Goal: Entertainment & Leisure: Consume media (video, audio)

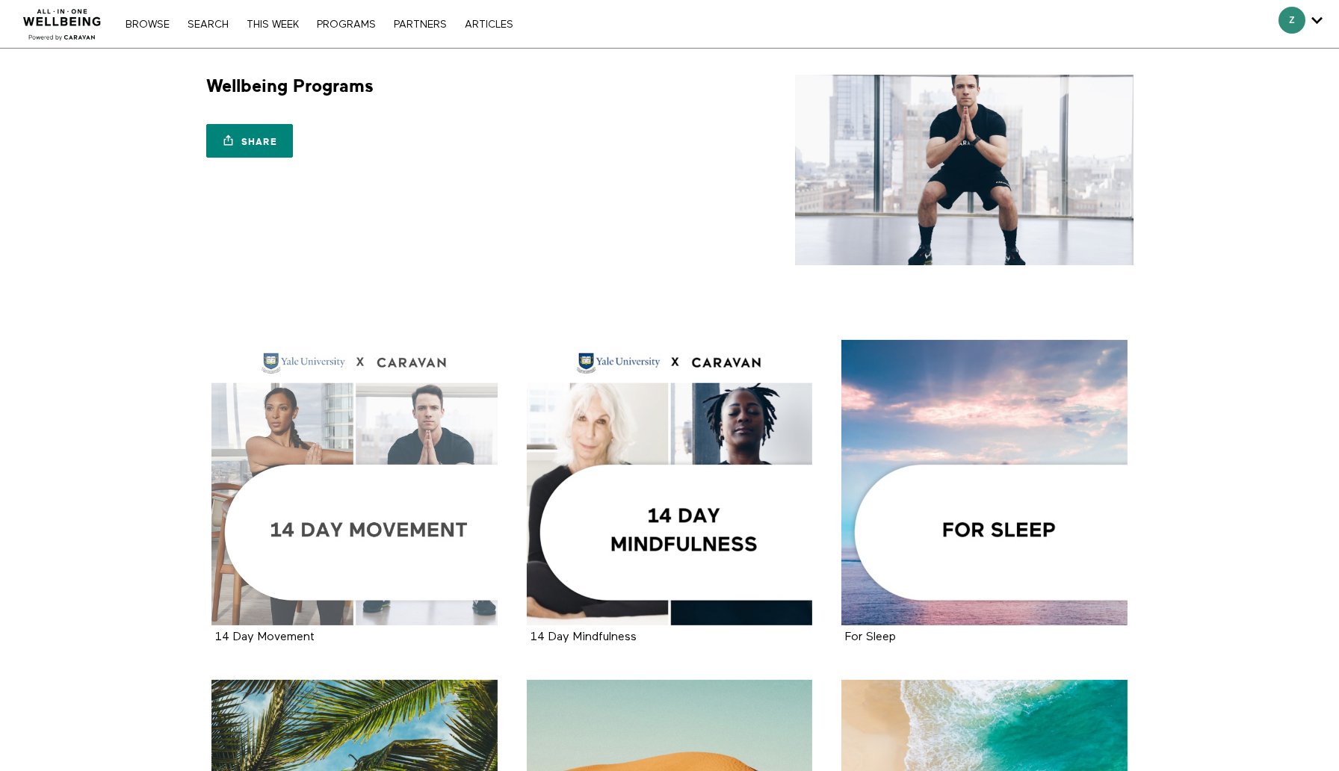
click at [407, 436] on div at bounding box center [354, 483] width 286 height 286
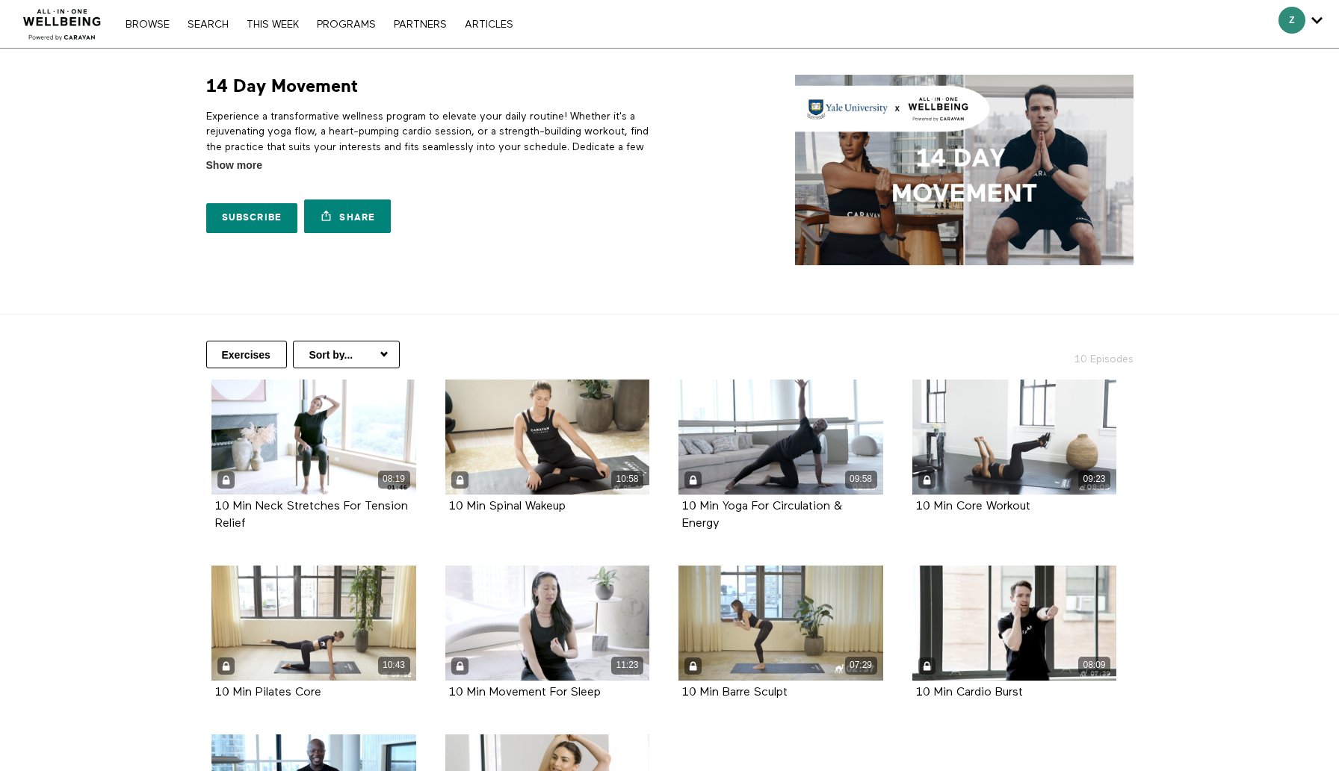
click at [381, 135] on p "Experience a transformative wellness program to elevate your daily routine! Whe…" at bounding box center [435, 146] width 458 height 75
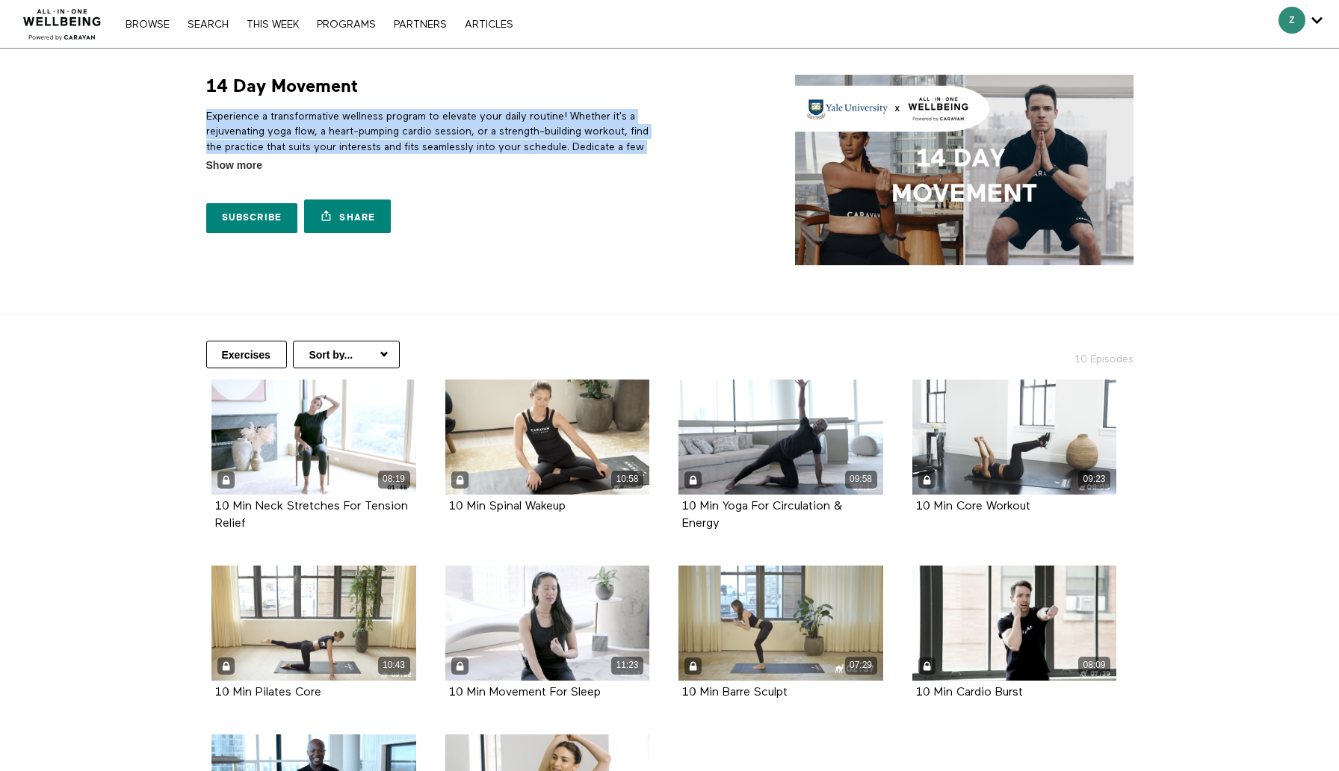
click at [381, 135] on p "Experience a transformative wellness program to elevate your daily routine! Whe…" at bounding box center [435, 146] width 458 height 75
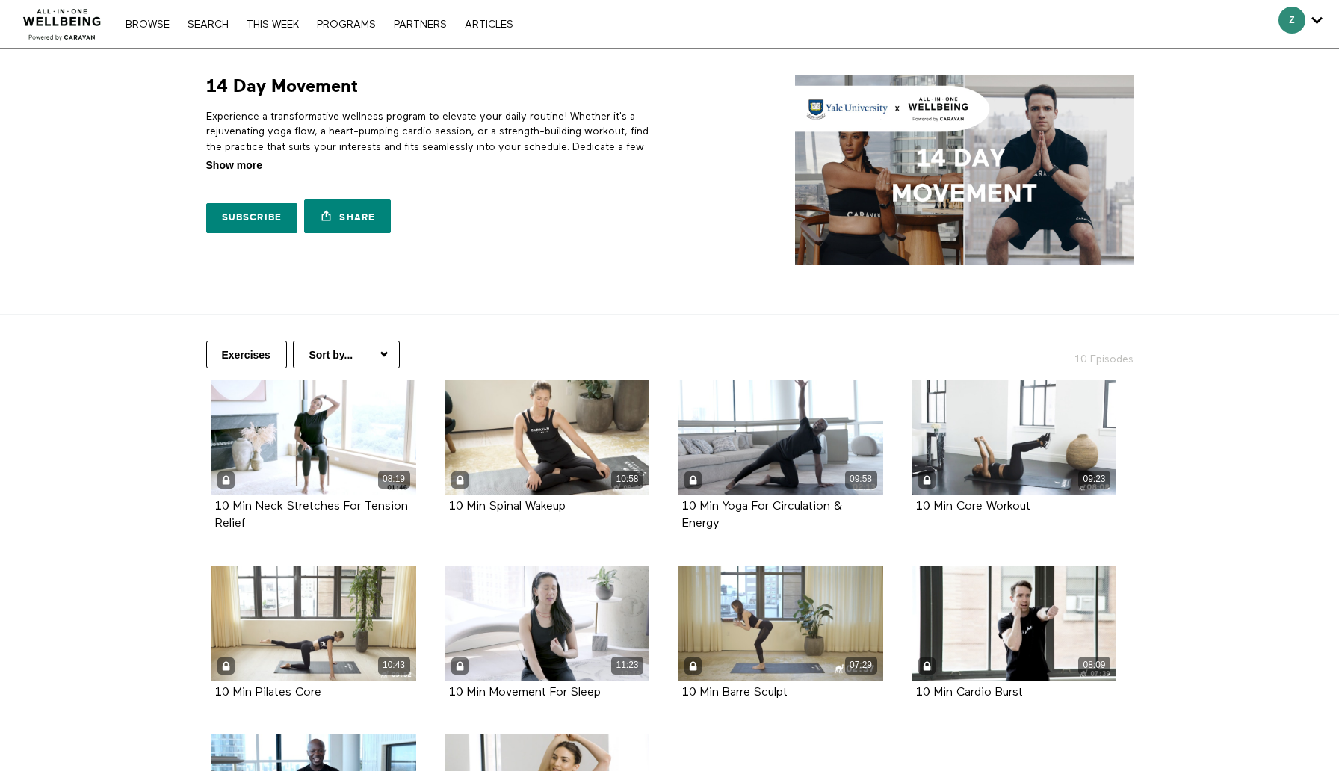
click at [232, 170] on span "Show more" at bounding box center [234, 166] width 56 height 16
click at [0, 0] on input "Show more Show less" at bounding box center [0, 0] width 0 height 0
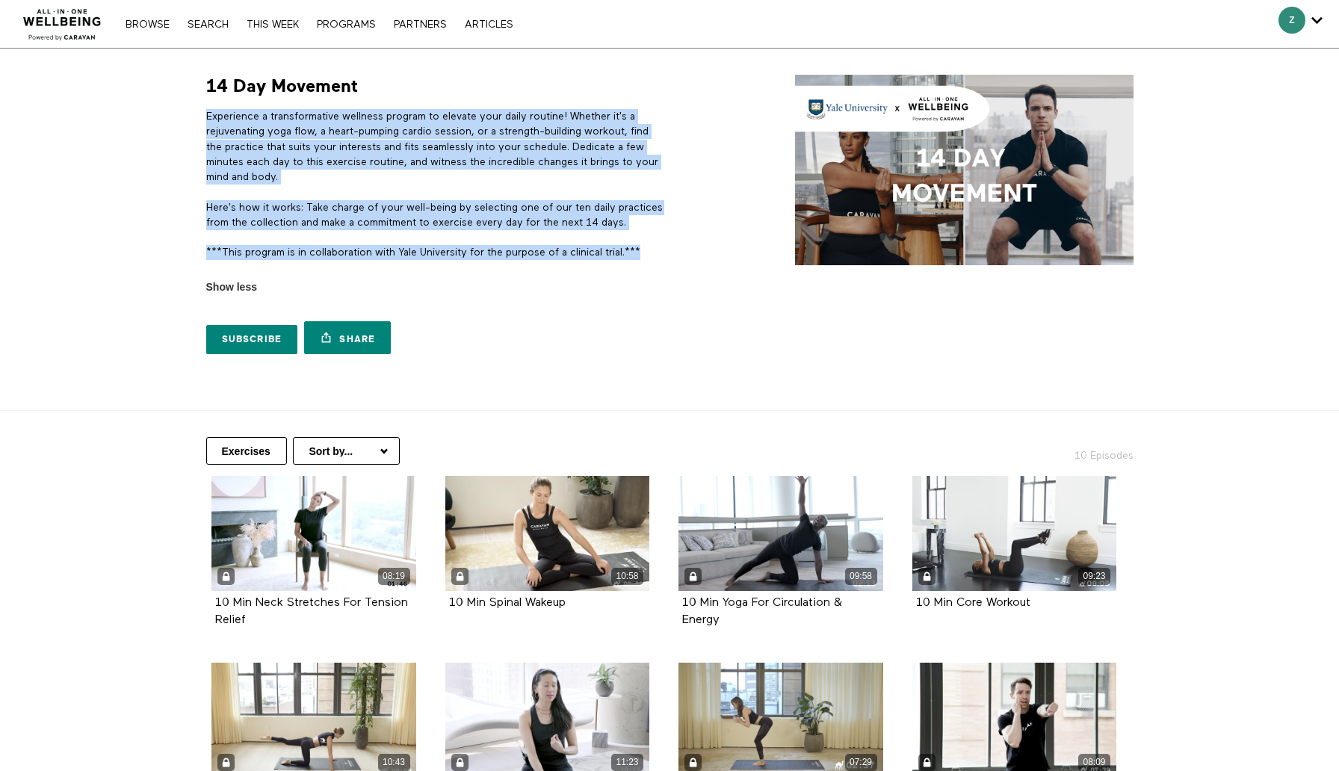
drag, startPoint x: 206, startPoint y: 112, endPoint x: 641, endPoint y: 243, distance: 454.2
click at [650, 249] on div "Experience a transformative wellness program to elevate your daily routine! Whe…" at bounding box center [435, 192] width 458 height 166
click at [641, 243] on div "Experience a transformative wellness program to elevate your daily routine! Whe…" at bounding box center [435, 192] width 458 height 166
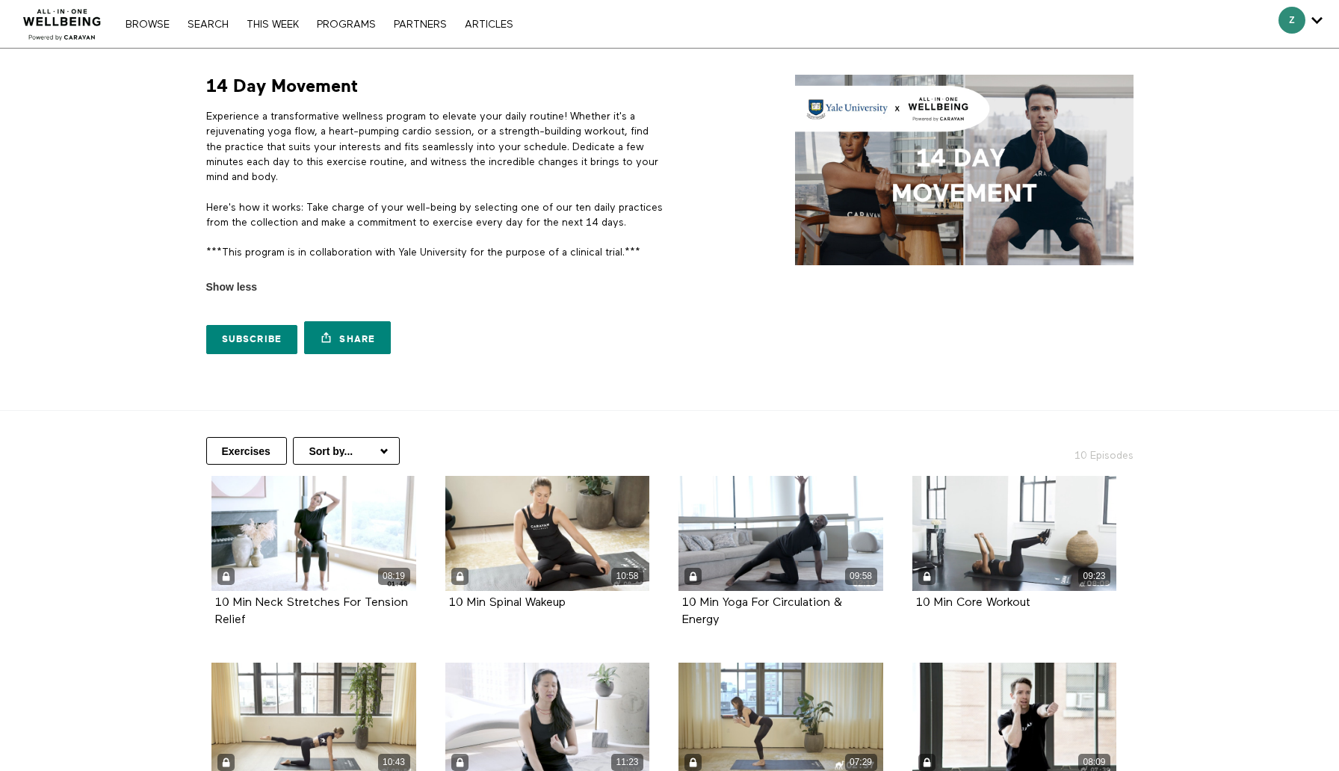
click at [323, 448] on select "Sort by... Alphabetical Release date" at bounding box center [346, 451] width 107 height 28
click at [293, 572] on div "08:19" at bounding box center [313, 576] width 205 height 17
